Goal: Transaction & Acquisition: Purchase product/service

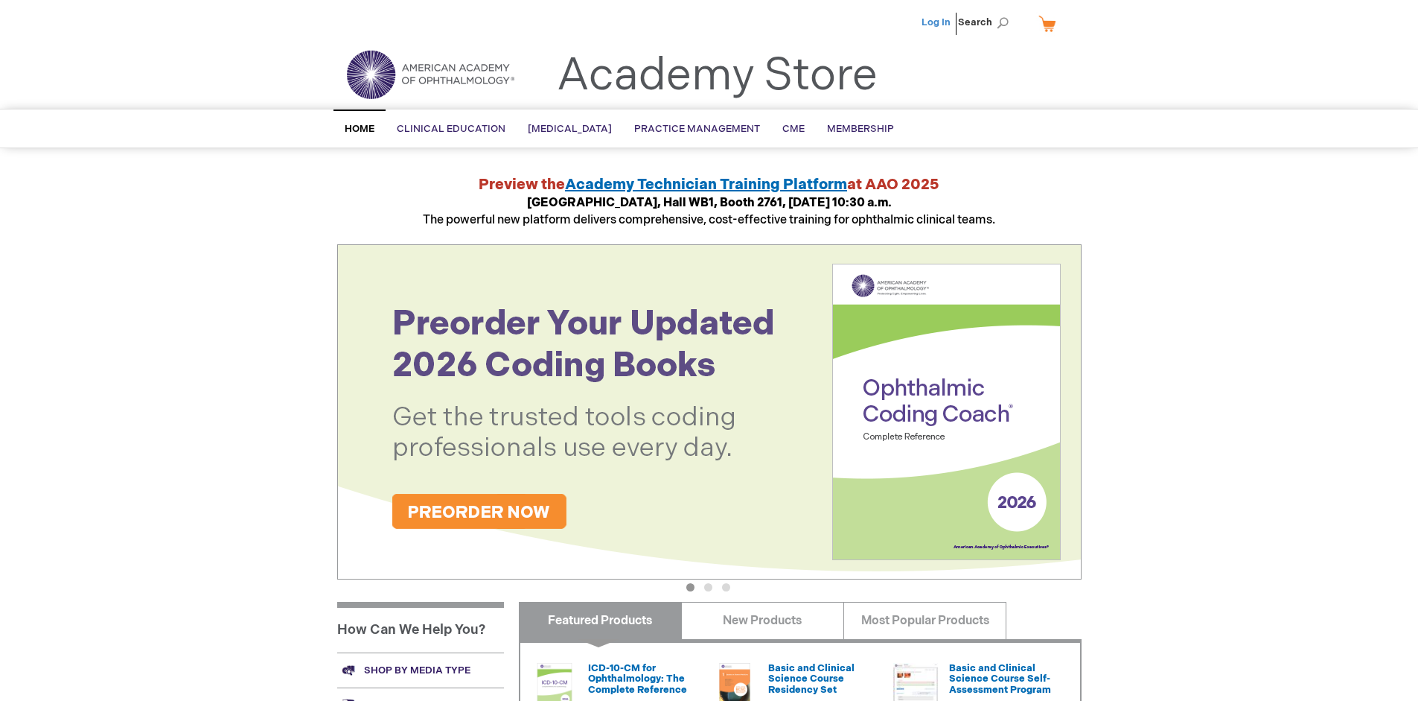
click at [937, 22] on link "Log In" at bounding box center [936, 22] width 29 height 12
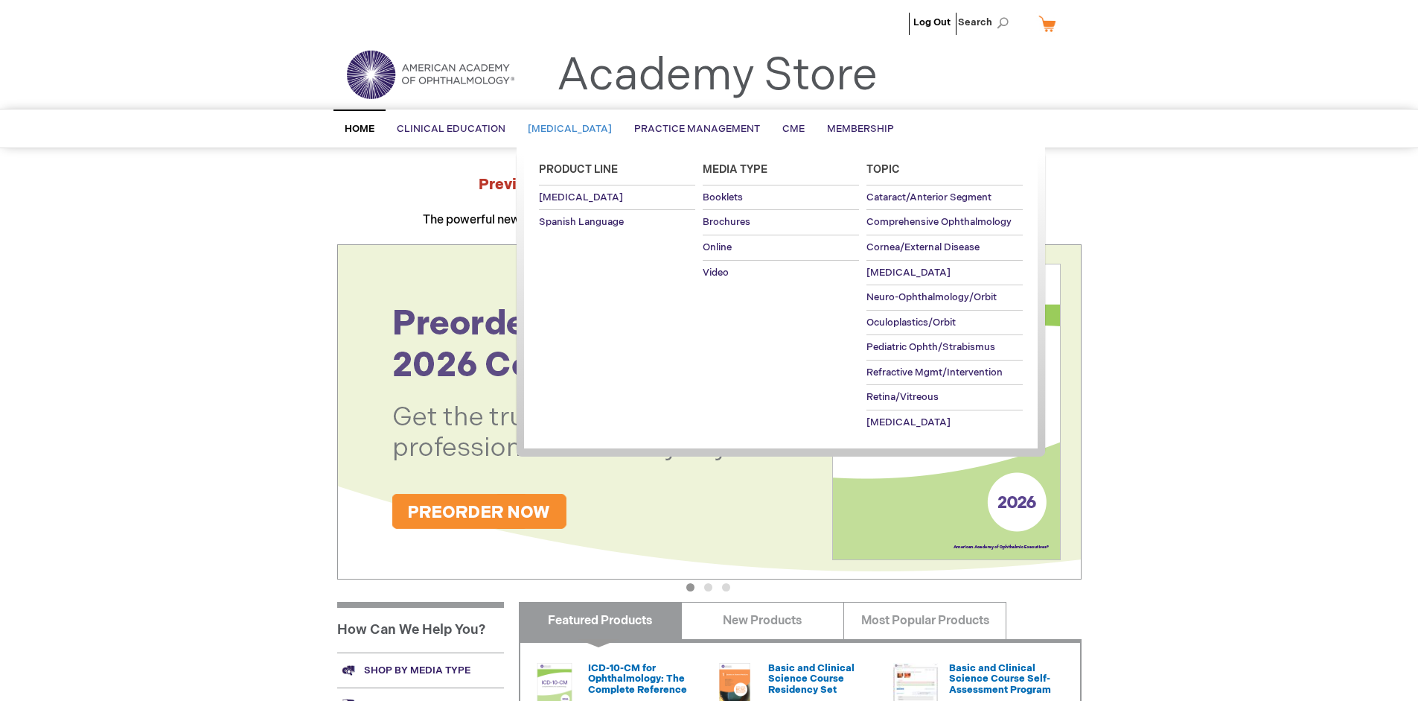
click at [575, 129] on span "[MEDICAL_DATA]" at bounding box center [570, 129] width 84 height 12
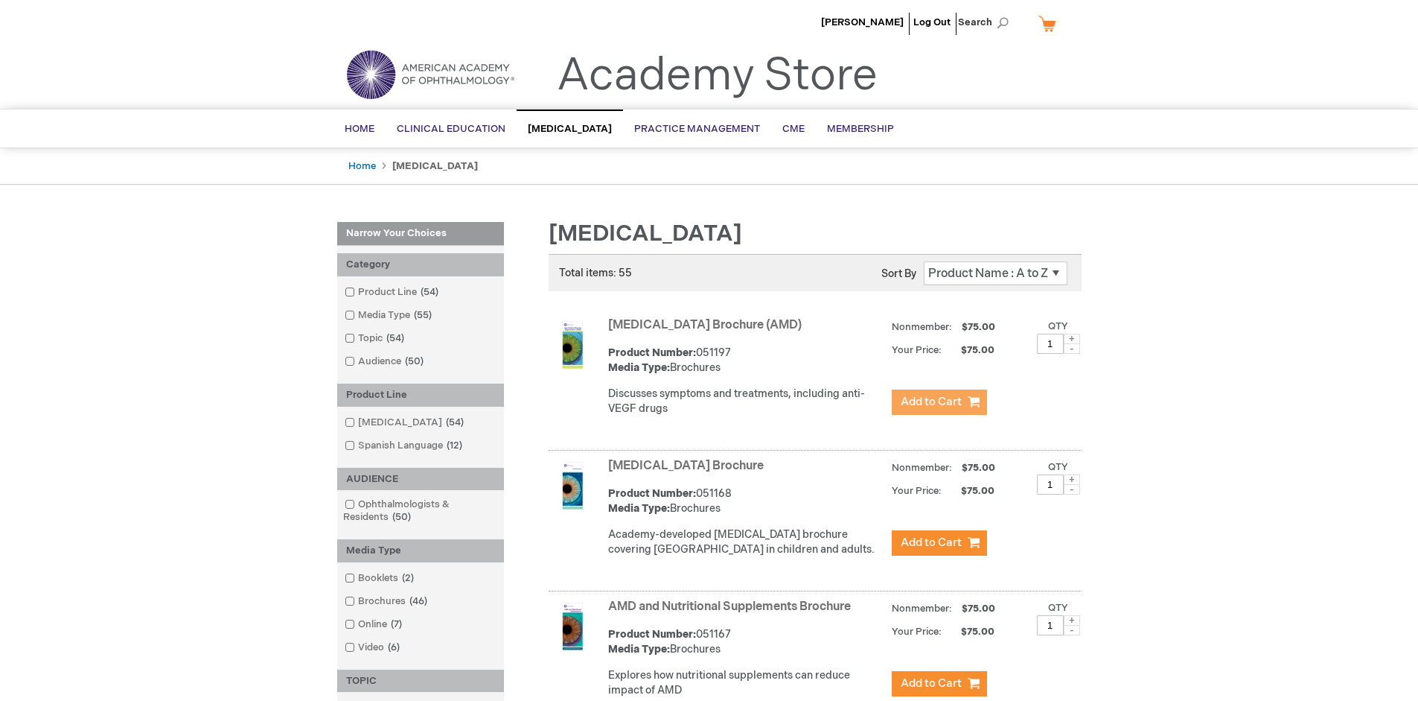
click at [939, 402] on span "Add to Cart" at bounding box center [931, 402] width 61 height 14
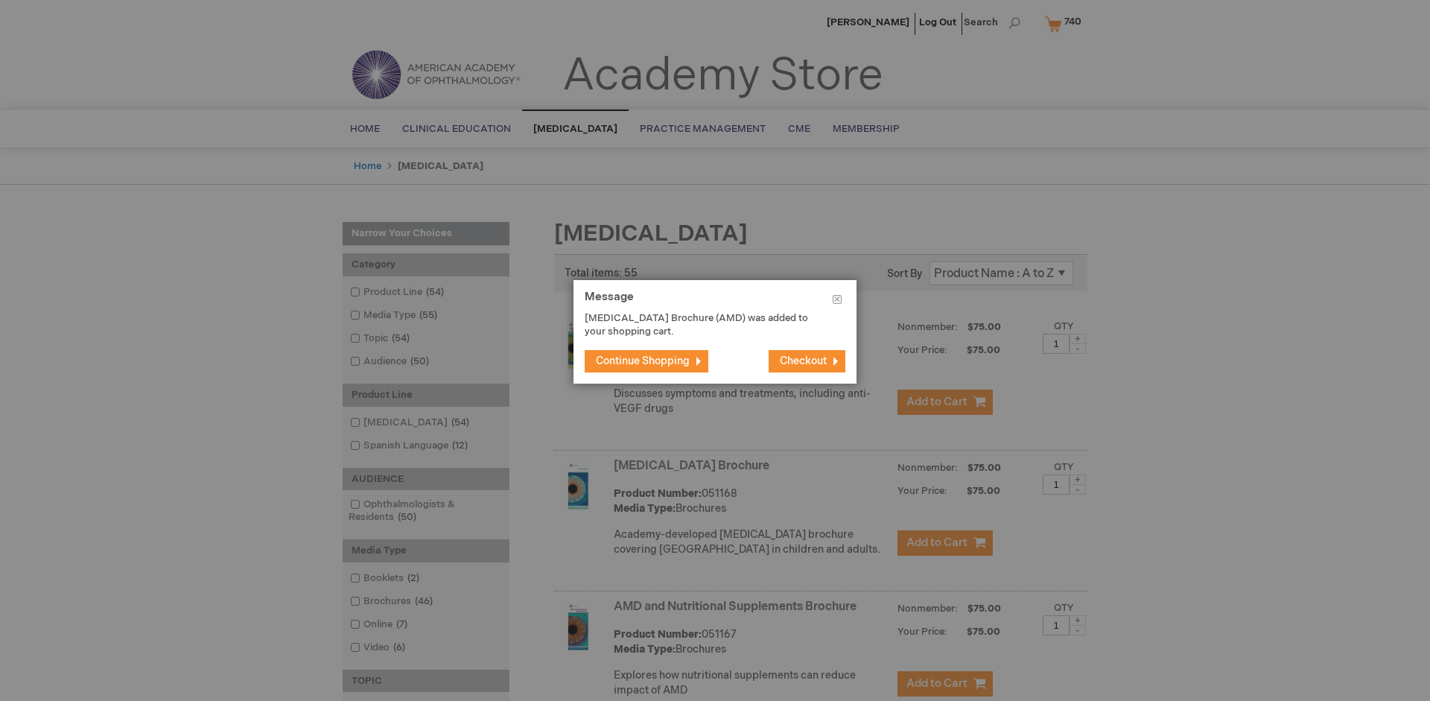
click at [643, 360] on span "Continue Shopping" at bounding box center [643, 360] width 94 height 13
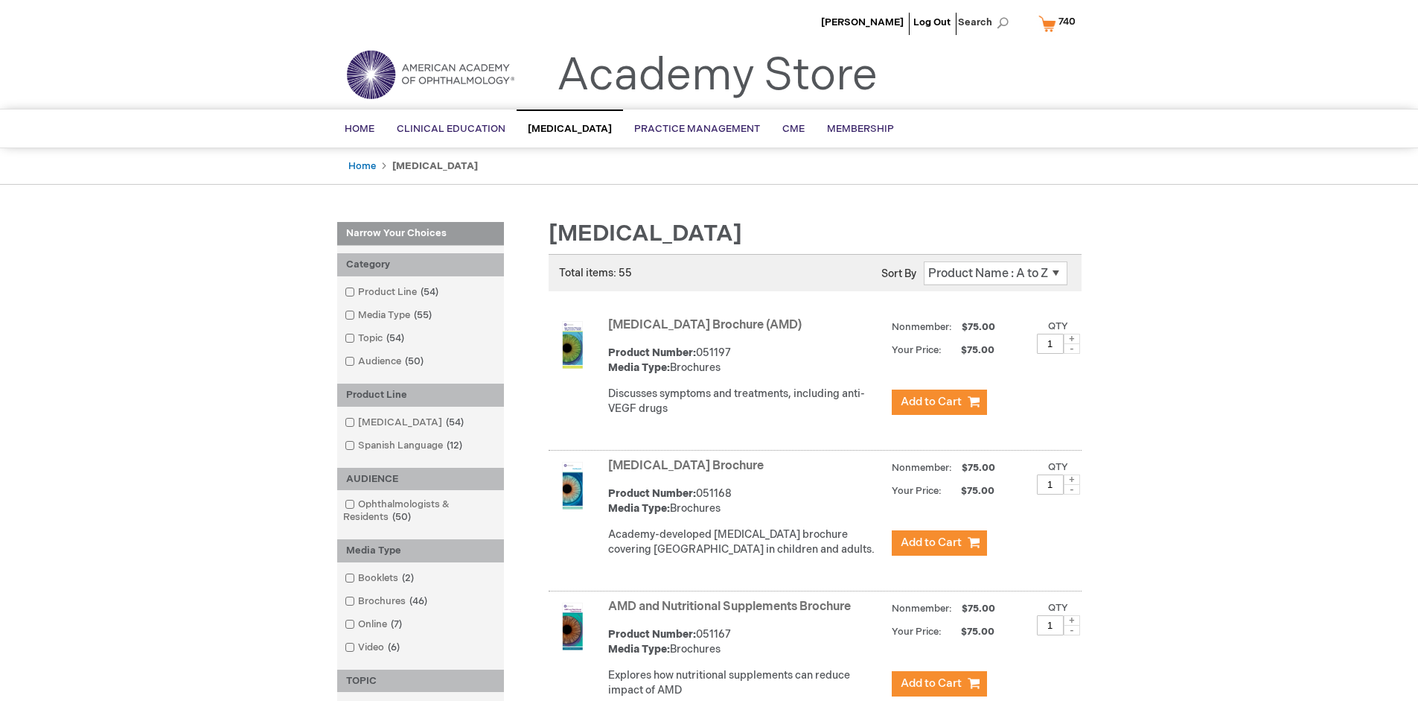
click at [733, 613] on link "AMD and Nutritional Supplements Brochure" at bounding box center [729, 606] width 243 height 14
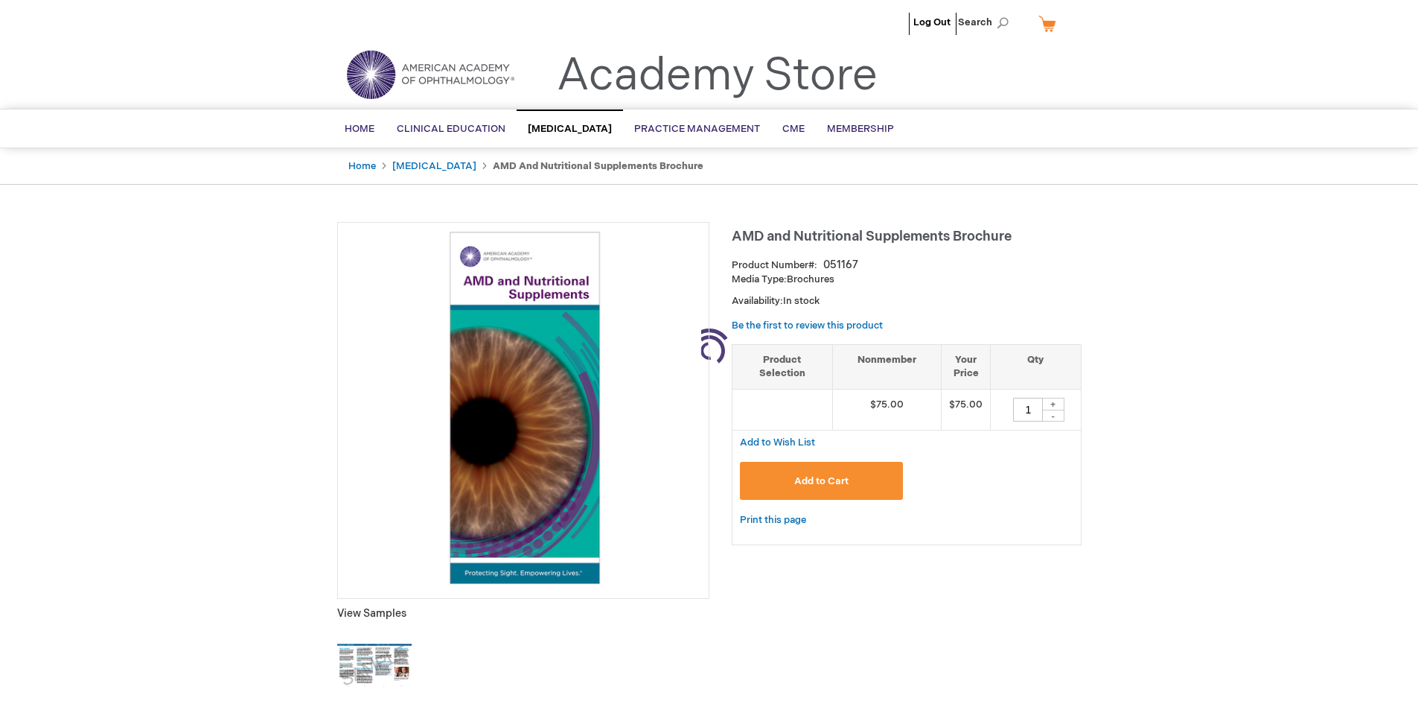
type input "1"
click at [821, 480] on span "Add to Cart" at bounding box center [821, 481] width 54 height 12
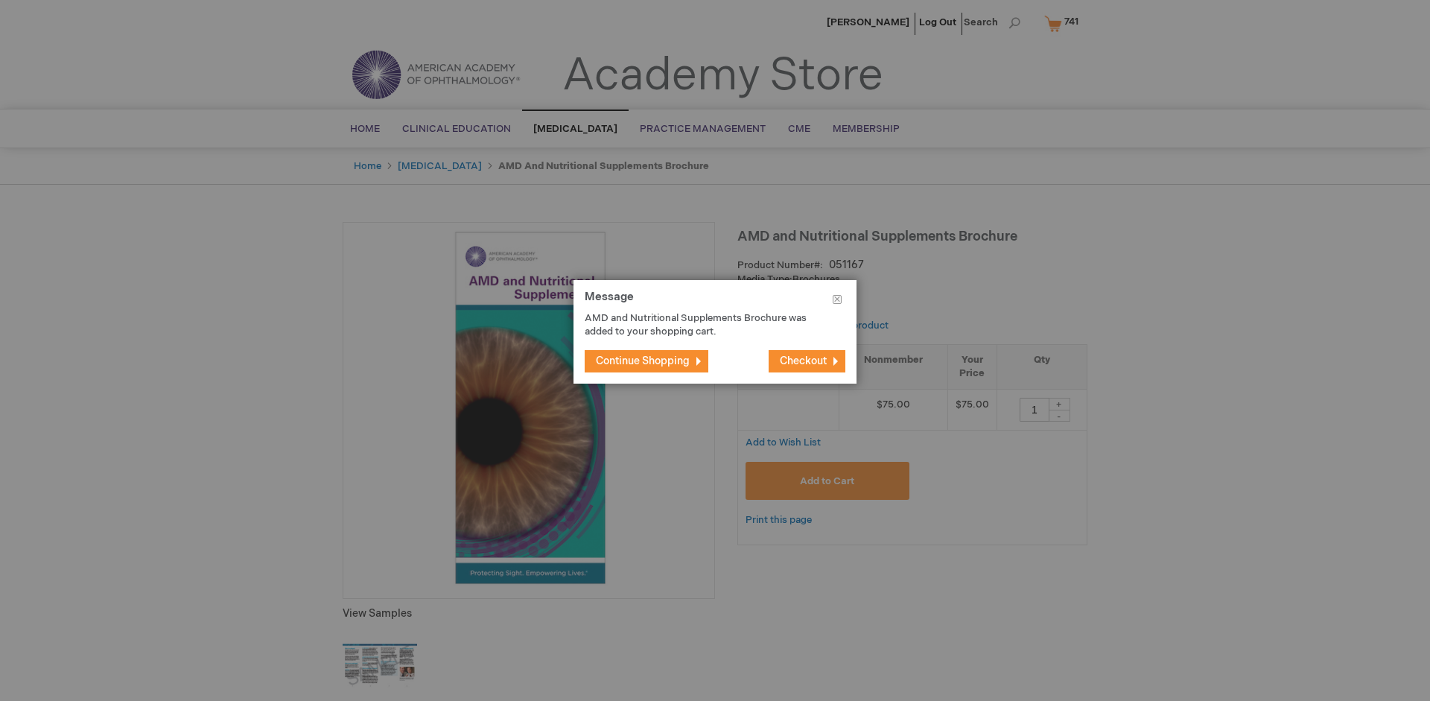
click at [643, 360] on span "Continue Shopping" at bounding box center [643, 360] width 94 height 13
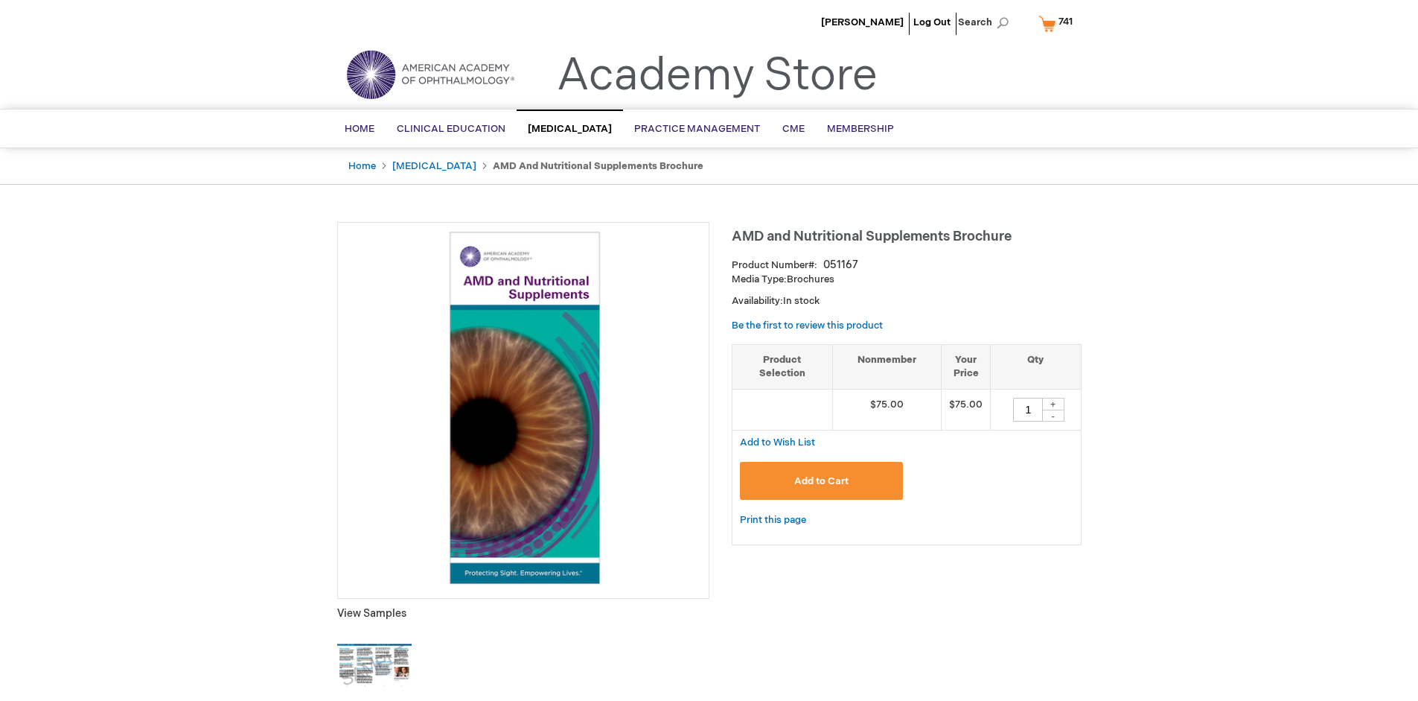
click at [1059, 23] on span "741" at bounding box center [1066, 22] width 14 height 12
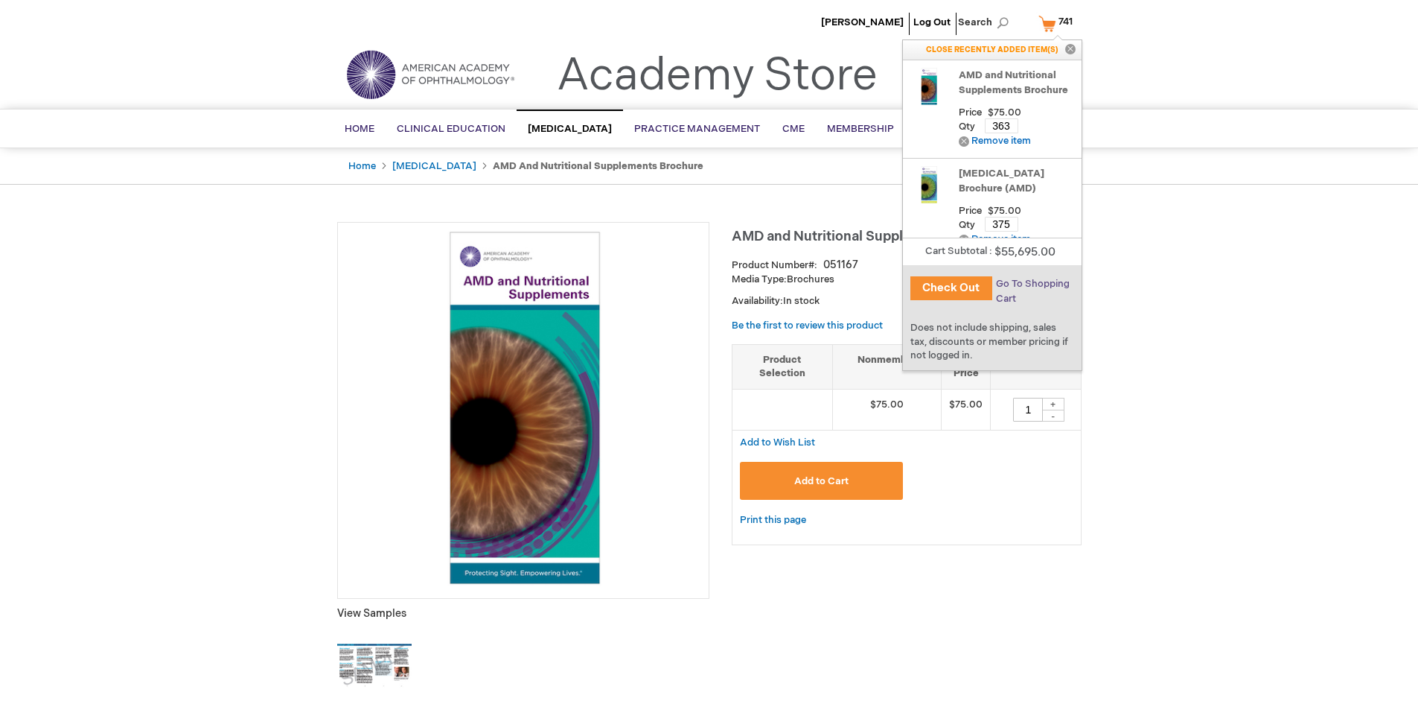
click at [1032, 284] on span "Go To Shopping Cart" at bounding box center [1033, 291] width 74 height 27
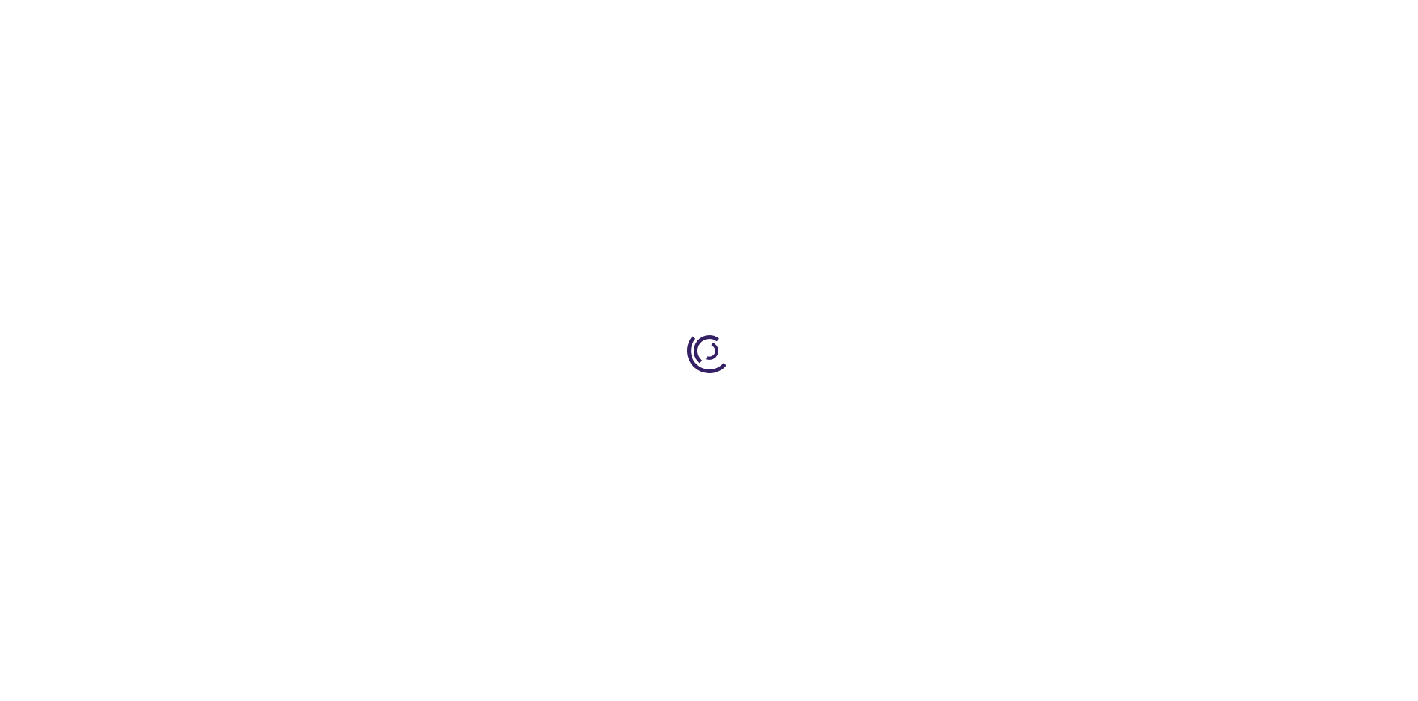
select select "US"
select select "41"
click at [984, 695] on span "Proceed to Checkout" at bounding box center [984, 695] width 97 height 12
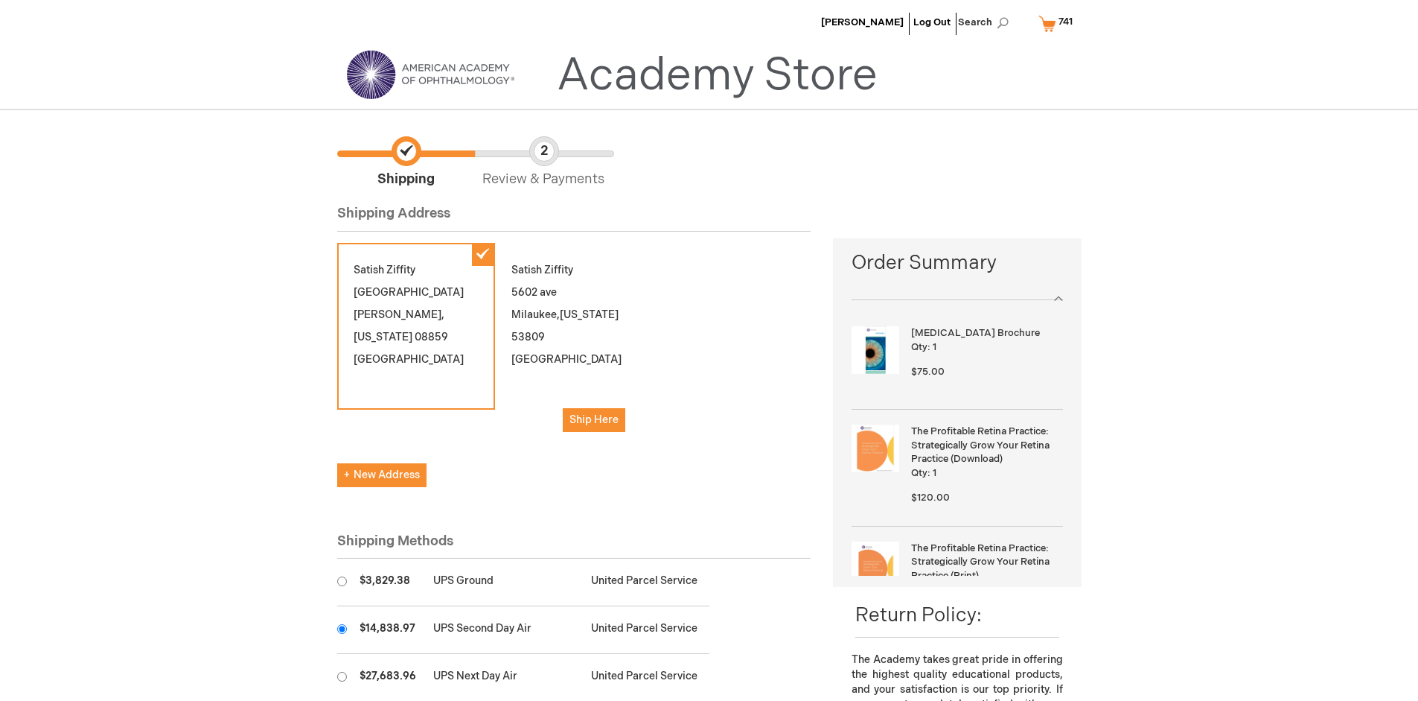
click at [342, 628] on input "radio" at bounding box center [342, 629] width 10 height 10
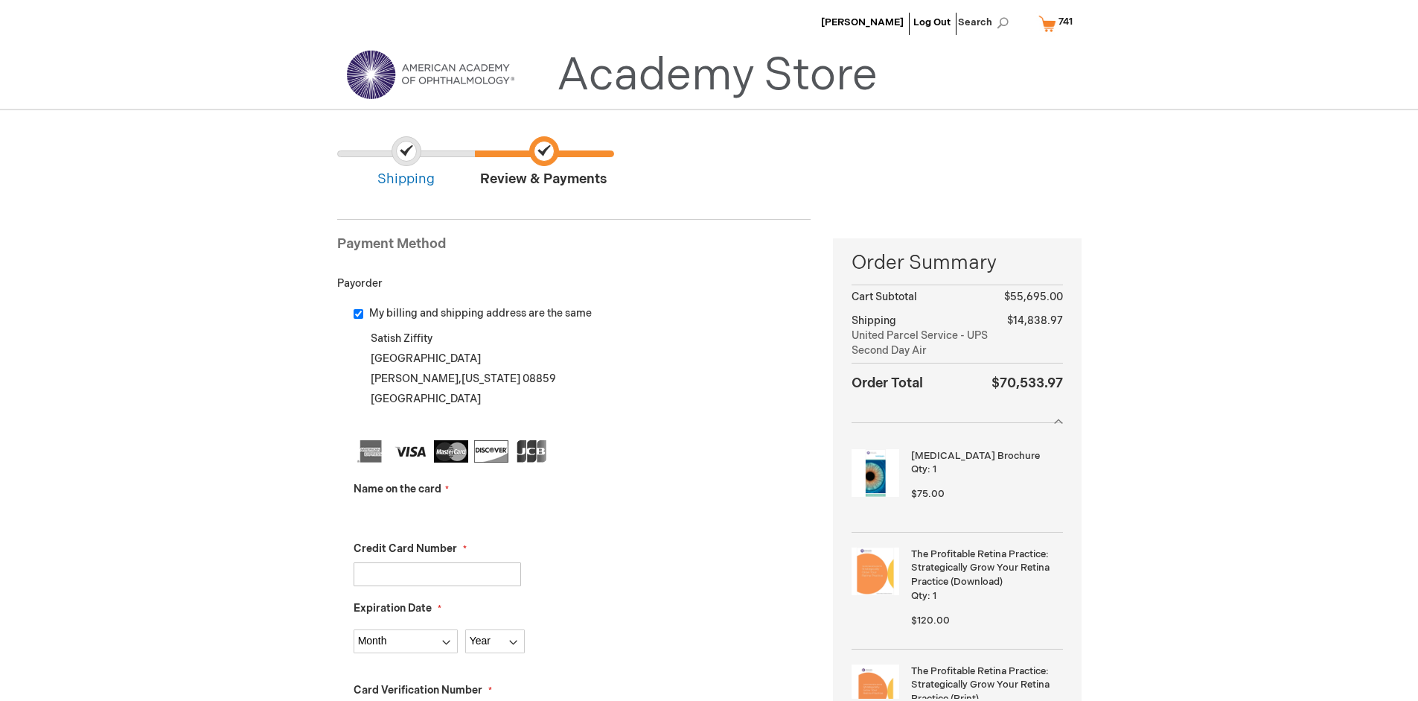
click at [437, 514] on input "Name on the card" at bounding box center [438, 515] width 168 height 24
